Goal: Task Accomplishment & Management: Manage account settings

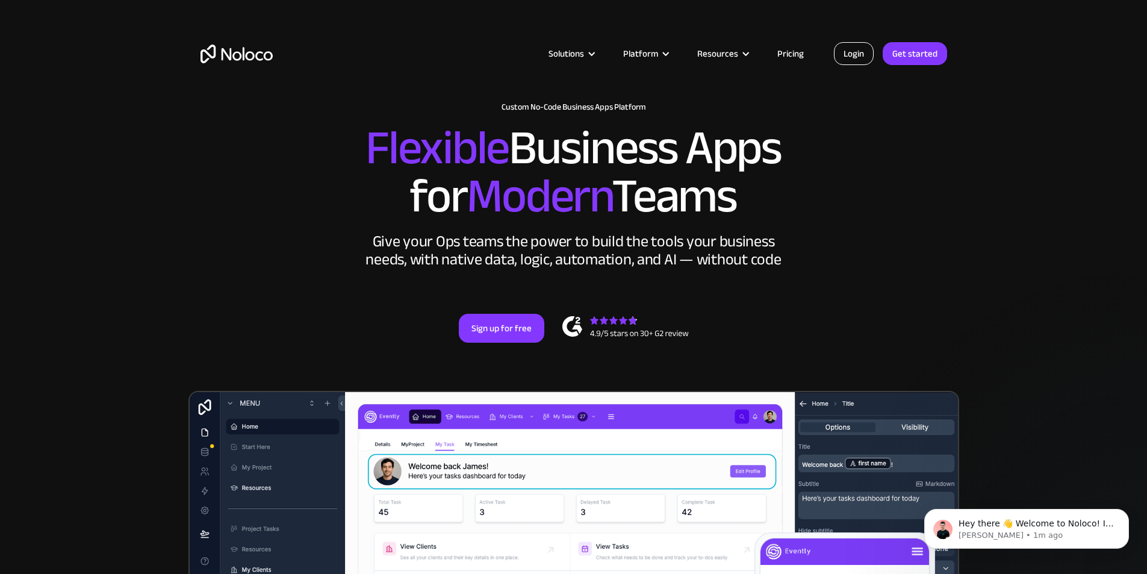
click at [853, 51] on link "Login" at bounding box center [854, 53] width 40 height 23
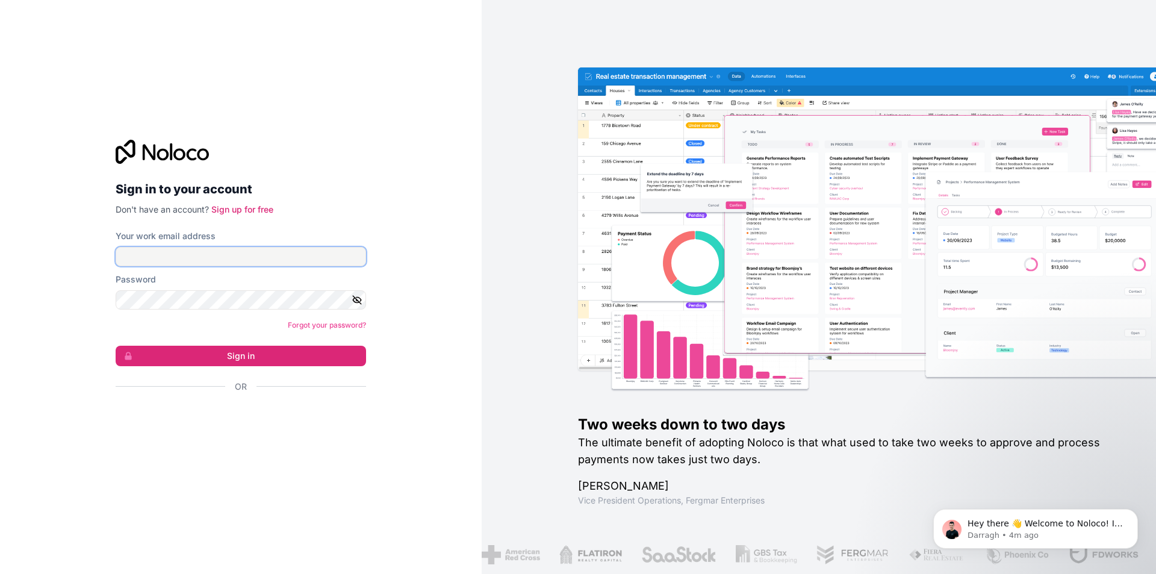
click at [164, 247] on input "Your work email address" at bounding box center [241, 256] width 251 height 19
type input "[PERSON_NAME][EMAIL_ADDRESS][DOMAIN_NAME]"
click at [116, 346] on button "Sign in" at bounding box center [241, 356] width 251 height 20
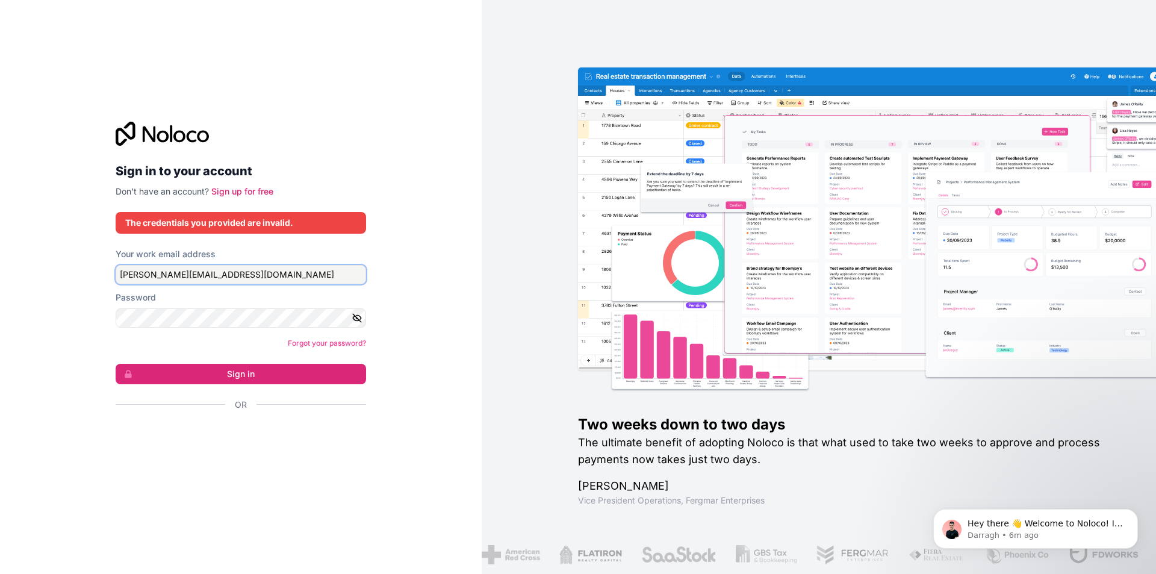
drag, startPoint x: 257, startPoint y: 270, endPoint x: 0, endPoint y: 315, distance: 260.4
click at [0, 315] on div "Sign in to your account Don't have an account? Sign up for free The credentials…" at bounding box center [241, 287] width 482 height 574
type input "dvorsky"
